Goal: Complete application form

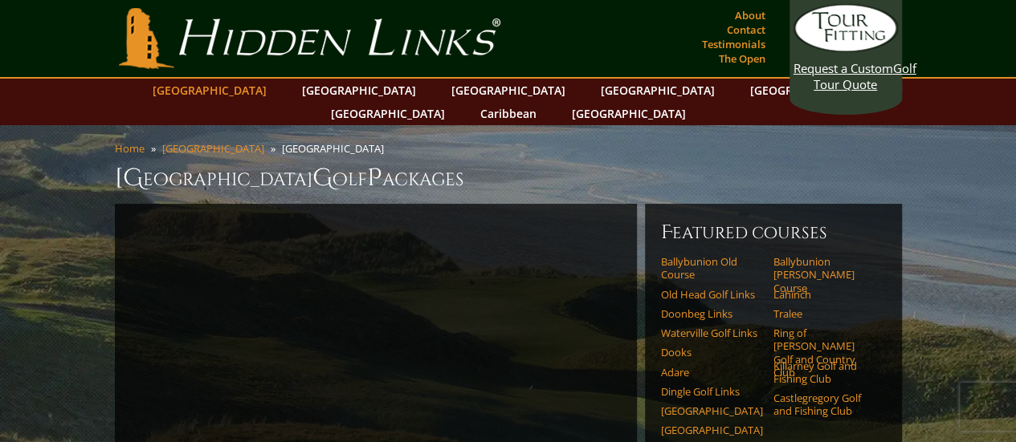
click at [256, 95] on link "[GEOGRAPHIC_DATA]" at bounding box center [210, 90] width 130 height 23
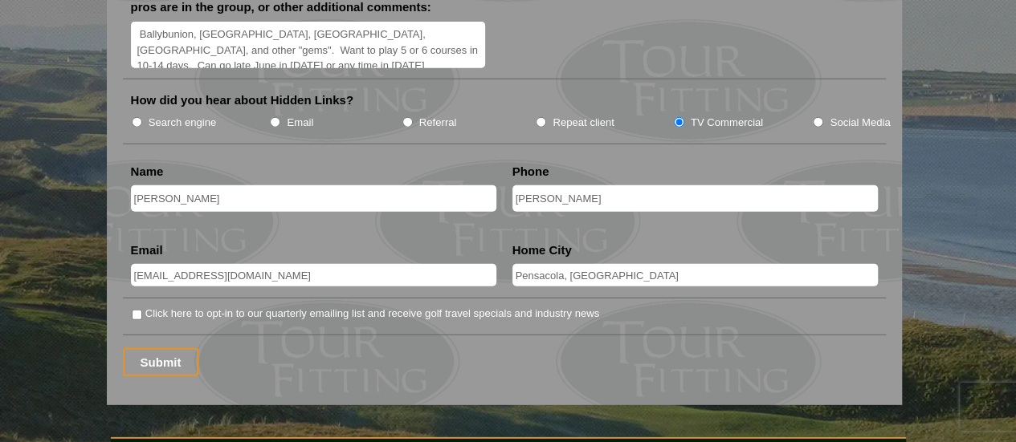
scroll to position [2176, 0]
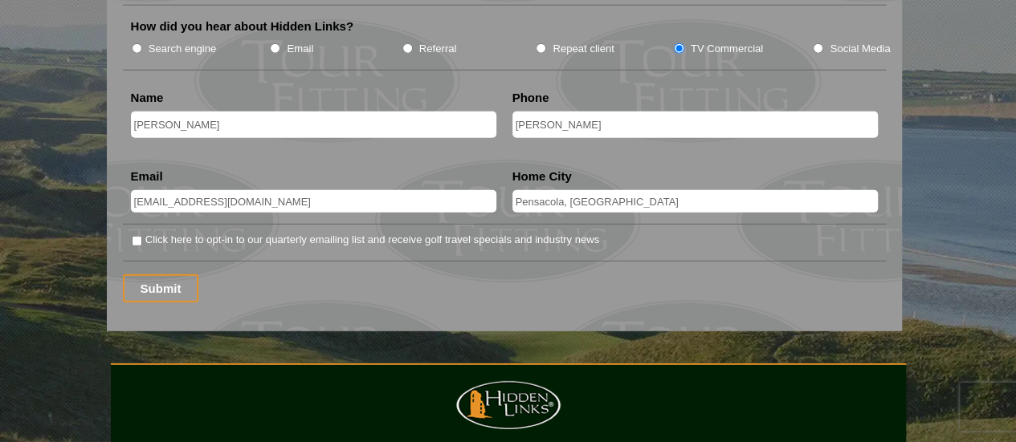
click at [137, 236] on input "Click here to opt-in to our quarterly emailing list and receive golf travel spe…" at bounding box center [137, 241] width 10 height 10
checkbox input "true"
click at [150, 275] on input "Submit" at bounding box center [161, 289] width 76 height 28
